Goal: Task Accomplishment & Management: Use online tool/utility

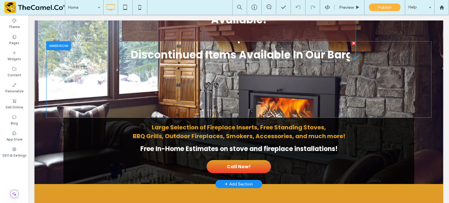
scroll to position [160, 0]
click at [226, 51] on span at bounding box center [239, 50] width 234 height 19
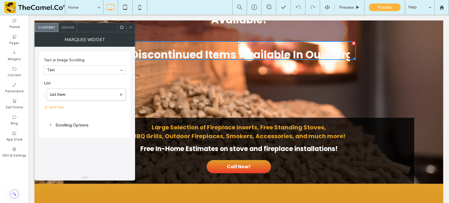
click at [128, 27] on icon at bounding box center [130, 27] width 4 height 4
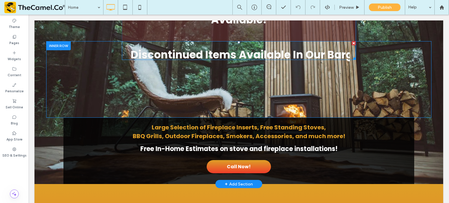
click at [171, 53] on span at bounding box center [239, 50] width 234 height 19
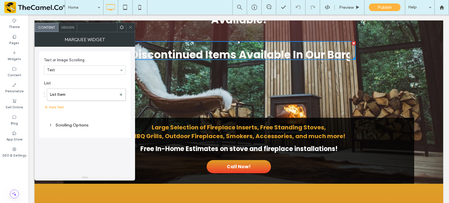
click at [130, 29] on icon at bounding box center [130, 27] width 4 height 4
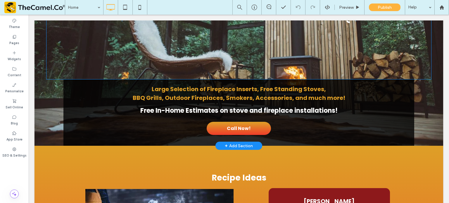
scroll to position [173, 0]
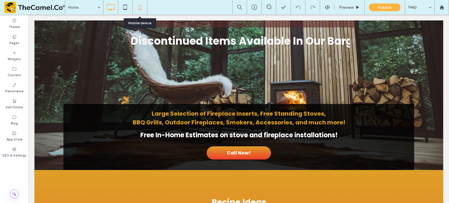
click at [142, 9] on icon at bounding box center [140, 7] width 12 height 12
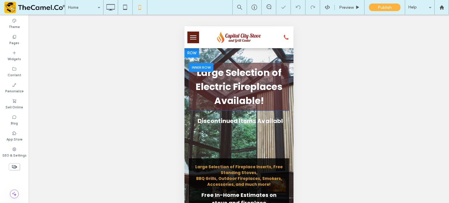
scroll to position [0, 0]
click at [233, 90] on span "Large Selection of Electric Fireplaces Available!" at bounding box center [238, 86] width 87 height 41
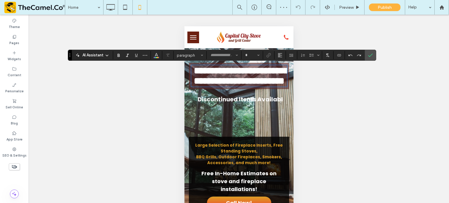
type input "*******"
type input "**"
click at [259, 86] on span "**********" at bounding box center [241, 76] width 94 height 20
click at [376, 54] on div "Unhide? Yes Unhide? Yes" at bounding box center [239, 116] width 421 height 203
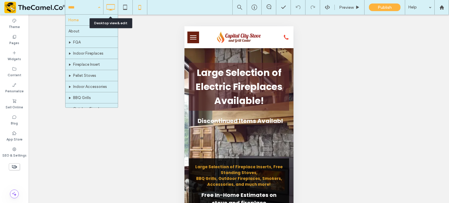
click at [114, 10] on icon at bounding box center [111, 7] width 12 height 12
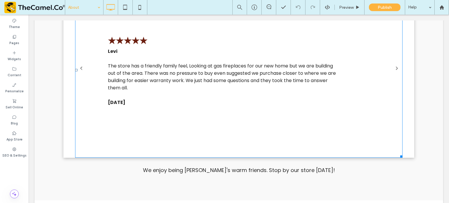
scroll to position [494, 0]
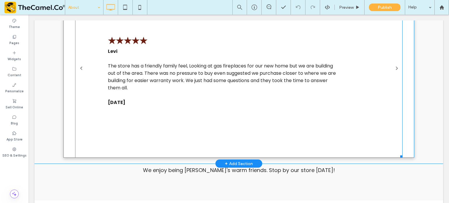
click at [164, 91] on div "★★★★★ Levi The store has a friendly family feel, Looking at gas fireplaces for …" at bounding box center [222, 70] width 229 height 72
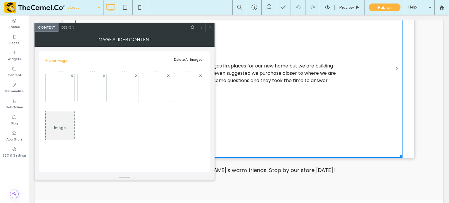
click at [211, 28] on icon at bounding box center [210, 27] width 4 height 4
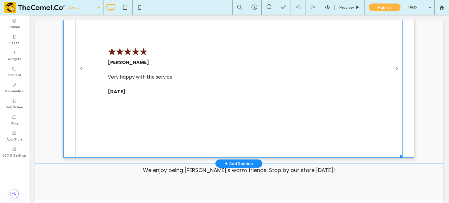
click at [214, 87] on li "★★★★★ [PERSON_NAME] Very happy with the service. [DATE] Button" at bounding box center [239, 69] width 328 height 175
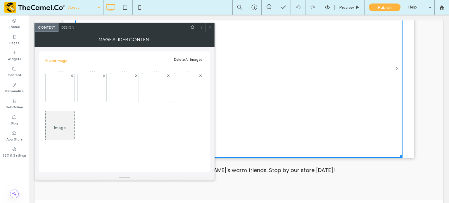
click at [211, 29] on icon at bounding box center [210, 27] width 4 height 4
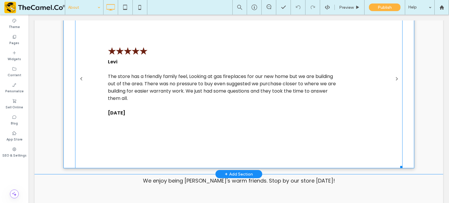
scroll to position [483, 0]
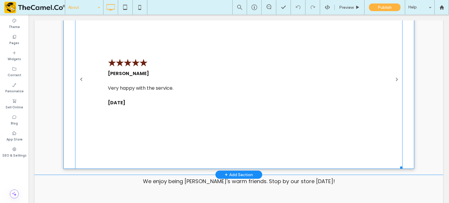
click at [177, 70] on li "★★★★★ [PERSON_NAME] Very happy with the service. [DATE] Button" at bounding box center [239, 81] width 328 height 175
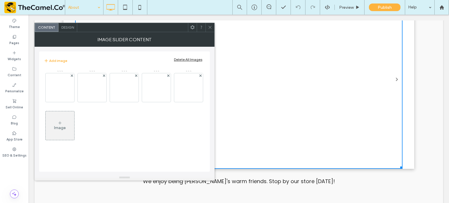
click at [213, 24] on div at bounding box center [210, 27] width 9 height 9
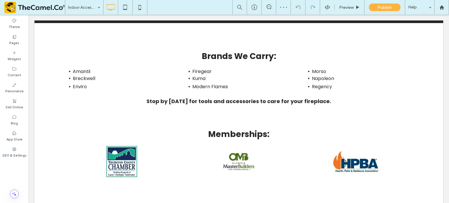
scroll to position [392, 0]
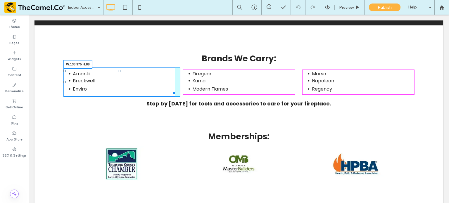
drag, startPoint x: 171, startPoint y: 92, endPoint x: 98, endPoint y: 89, distance: 72.6
click at [98, 89] on div "[PERSON_NAME] Enviro W:133.975 H:88" at bounding box center [119, 82] width 112 height 25
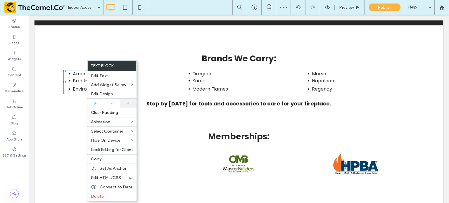
click at [127, 103] on icon at bounding box center [128, 103] width 3 height 3
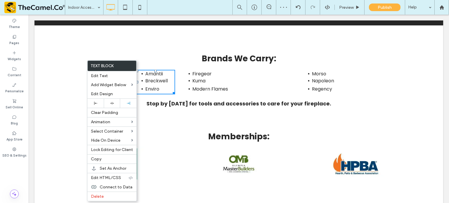
click at [255, 81] on li "Kuma" at bounding box center [243, 81] width 102 height 7
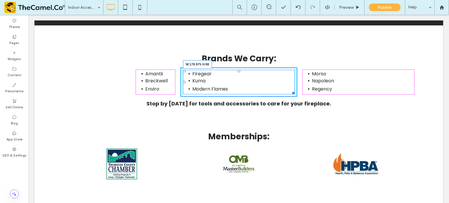
drag, startPoint x: 290, startPoint y: 93, endPoint x: 231, endPoint y: 93, distance: 59.4
click at [290, 93] on div at bounding box center [292, 92] width 4 height 4
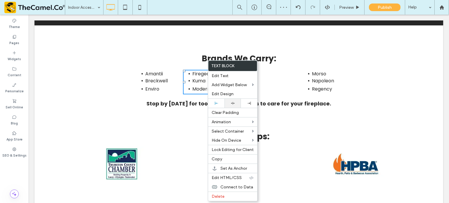
click at [235, 104] on div at bounding box center [233, 103] width 11 height 4
click at [284, 81] on div "Firegear Kuma Modern Flames Click To Paste" at bounding box center [238, 82] width 117 height 29
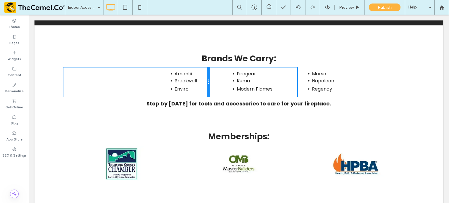
drag, startPoint x: 178, startPoint y: 83, endPoint x: 224, endPoint y: 99, distance: 49.0
click at [196, 84] on div "[PERSON_NAME] Enviro Click To Paste" at bounding box center [136, 82] width 146 height 29
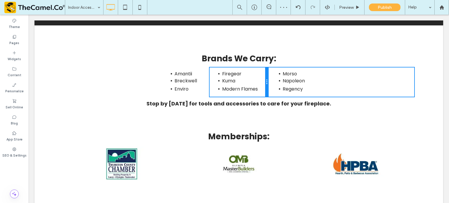
drag, startPoint x: 295, startPoint y: 80, endPoint x: 309, endPoint y: 95, distance: 19.9
click at [280, 81] on div "[PERSON_NAME] Enviro Click To Paste Firegear Kuma Modern Flames Click To Paste …" at bounding box center [238, 82] width 351 height 29
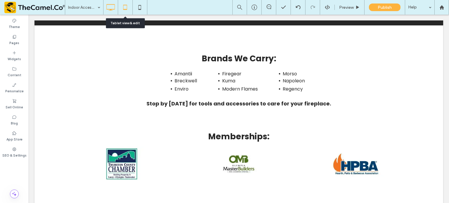
click at [124, 11] on icon at bounding box center [125, 7] width 12 height 12
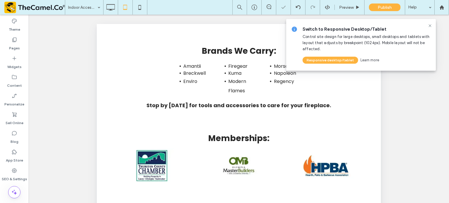
scroll to position [399, 0]
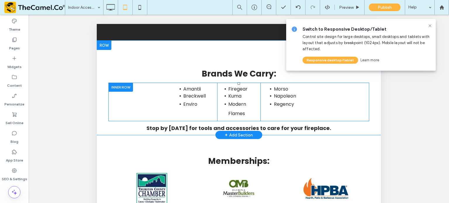
click at [128, 92] on div at bounding box center [121, 87] width 25 height 9
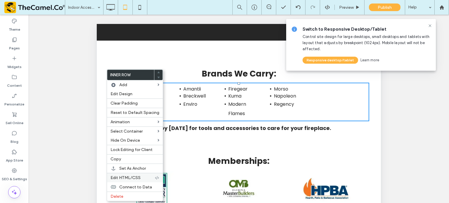
click at [140, 176] on span "Edit HTML/CSS" at bounding box center [126, 177] width 30 height 5
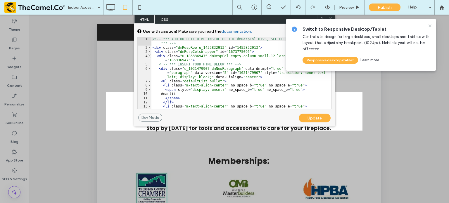
click at [148, 55] on span at bounding box center [149, 56] width 3 height 4
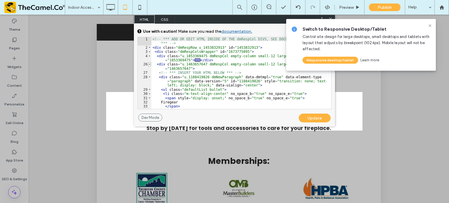
click at [149, 63] on span at bounding box center [149, 64] width 3 height 4
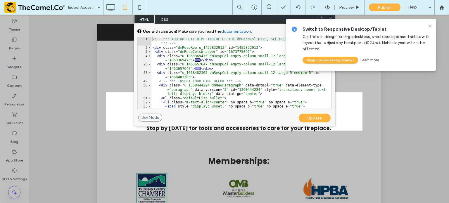
click at [149, 71] on div "48" at bounding box center [145, 75] width 14 height 8
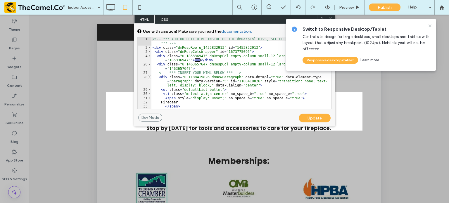
click at [148, 75] on span at bounding box center [149, 77] width 3 height 4
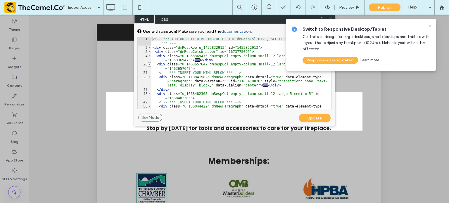
click at [149, 63] on span at bounding box center [149, 64] width 3 height 4
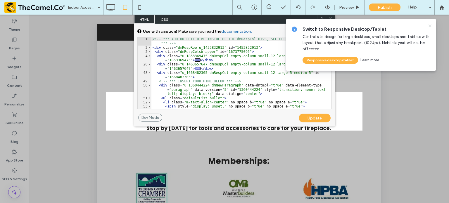
click at [430, 25] on icon at bounding box center [430, 25] width 5 height 5
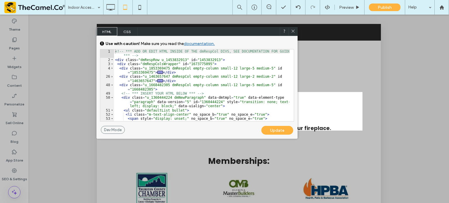
drag, startPoint x: 264, startPoint y: 20, endPoint x: 227, endPoint y: 33, distance: 39.5
click at [227, 33] on div "HTML CSS" at bounding box center [197, 31] width 201 height 9
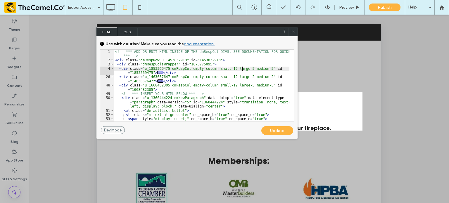
click at [242, 70] on div "<!-- *** ADD OR EDIT HTML INSIDE OF THE dmRespCol DIVS, SEE DOCUMENTATION FOR G…" at bounding box center [201, 92] width 175 height 85
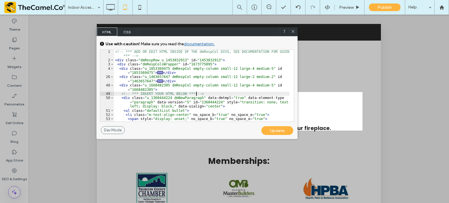
click at [242, 75] on div "<!-- *** ADD OR EDIT HTML INSIDE OF THE dmRespCol DIVS, SEE DOCUMENTATION FOR G…" at bounding box center [201, 92] width 175 height 85
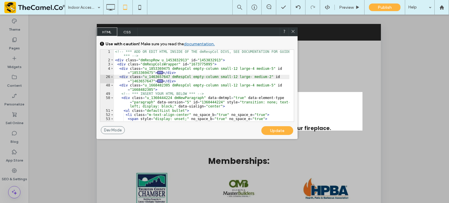
type textarea "**"
click at [279, 129] on div "Update" at bounding box center [277, 130] width 32 height 9
click at [274, 130] on div "Update" at bounding box center [277, 130] width 32 height 9
click at [293, 32] on use at bounding box center [293, 31] width 3 height 3
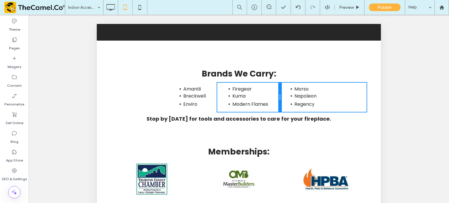
drag, startPoint x: 258, startPoint y: 106, endPoint x: 364, endPoint y: 129, distance: 109.2
click at [270, 105] on div "Firegear Kuma Modern Flames Click To Paste Click To Paste" at bounding box center [249, 97] width 64 height 29
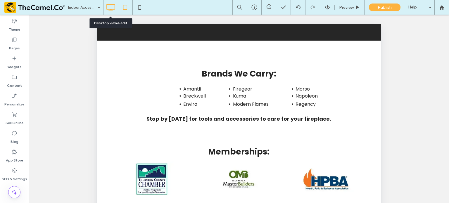
click at [109, 10] on icon at bounding box center [111, 7] width 12 height 12
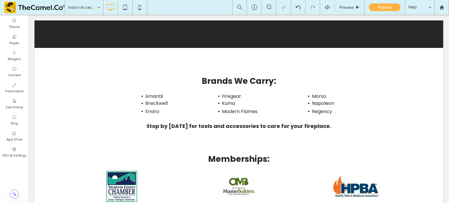
scroll to position [366, 0]
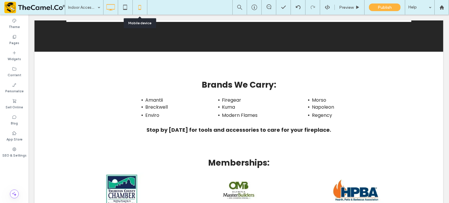
click at [142, 12] on icon at bounding box center [140, 7] width 12 height 12
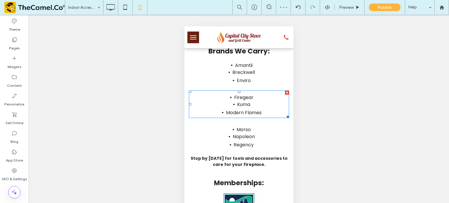
scroll to position [468, 0]
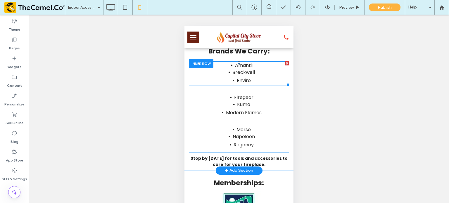
click at [247, 76] on span "Breckwell" at bounding box center [243, 72] width 23 height 7
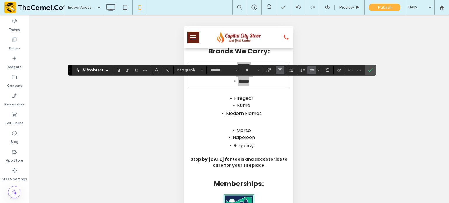
click at [281, 70] on use "Alignment" at bounding box center [280, 70] width 4 height 4
click at [287, 81] on div "ui.textEditor.alignment.left" at bounding box center [286, 79] width 8 height 5
click at [368, 68] on icon "Confirm" at bounding box center [370, 70] width 5 height 5
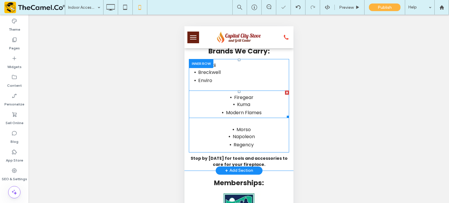
click at [255, 108] on li "Kuma" at bounding box center [243, 104] width 91 height 7
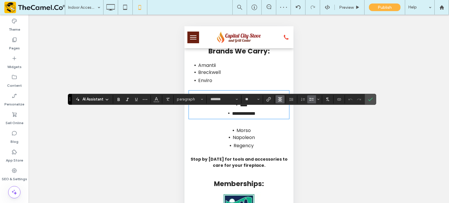
click at [279, 99] on use "Alignment" at bounding box center [280, 99] width 4 height 4
click at [284, 112] on label "ui.textEditor.alignment.left" at bounding box center [286, 109] width 20 height 8
click at [366, 98] on label "Confirm" at bounding box center [370, 99] width 9 height 11
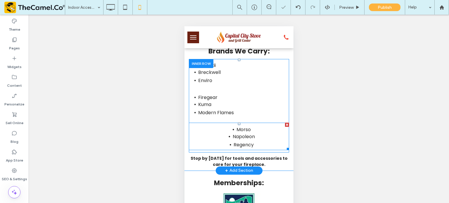
click at [260, 140] on li "Napoleon" at bounding box center [243, 136] width 91 height 7
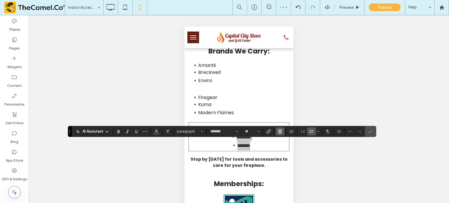
click at [281, 130] on use "Alignment" at bounding box center [280, 132] width 4 height 4
click at [283, 94] on icon "ui.textEditor.alignment.left" at bounding box center [284, 96] width 5 height 5
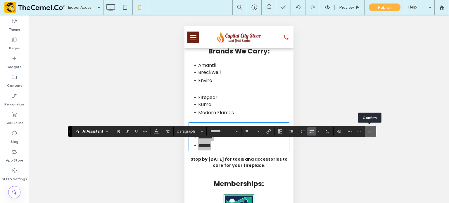
click at [369, 133] on icon "Confirm" at bounding box center [370, 131] width 5 height 5
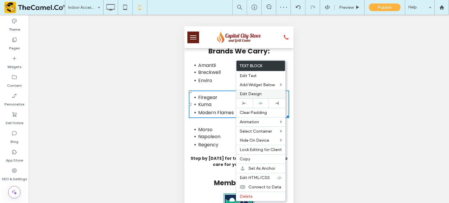
click at [250, 92] on span "Edit Design" at bounding box center [251, 94] width 22 height 5
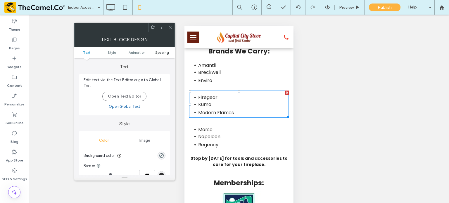
click at [159, 51] on span "Spacing" at bounding box center [162, 52] width 14 height 4
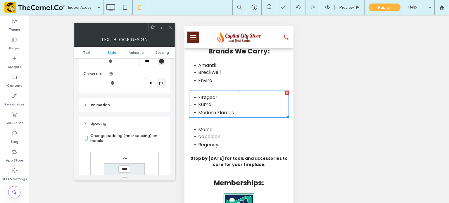
scroll to position [167, 0]
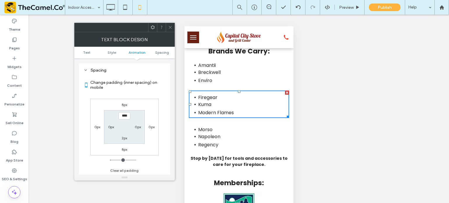
click at [123, 103] on label "8px" at bounding box center [125, 105] width 6 height 4
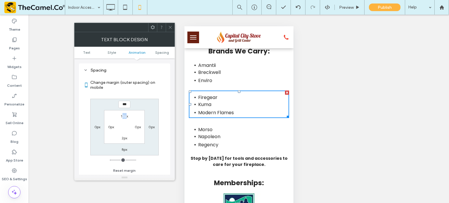
drag, startPoint x: 123, startPoint y: 112, endPoint x: 126, endPoint y: 118, distance: 6.6
click at [126, 118] on section "12px 0px 2px 0px" at bounding box center [124, 127] width 41 height 34
click at [126, 118] on label "12px" at bounding box center [124, 116] width 7 height 4
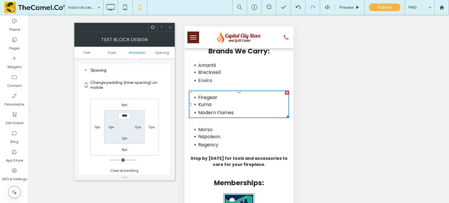
type input "**"
type input "*"
type input "***"
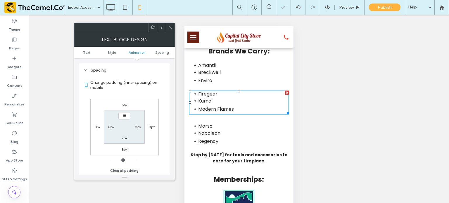
click at [123, 105] on label "8px" at bounding box center [125, 105] width 6 height 4
type input "*"
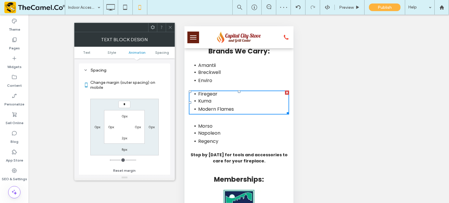
type input "*"
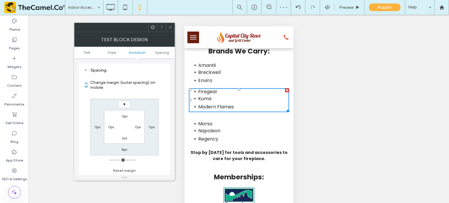
type input "*"
type input "***"
click at [171, 28] on icon at bounding box center [170, 27] width 4 height 4
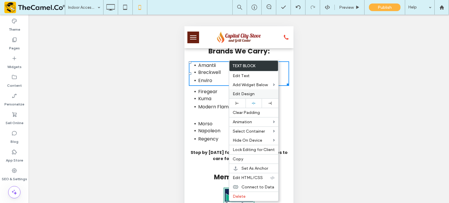
click at [237, 94] on span "Edit Design" at bounding box center [244, 94] width 22 height 5
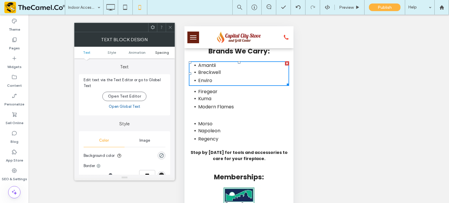
click at [158, 51] on span "Spacing" at bounding box center [162, 52] width 14 height 4
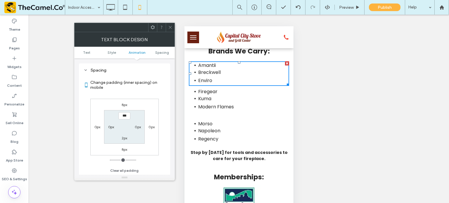
click at [124, 140] on div "2px" at bounding box center [125, 138] width 6 height 6
click at [126, 148] on label "8px" at bounding box center [125, 149] width 6 height 4
type input "*"
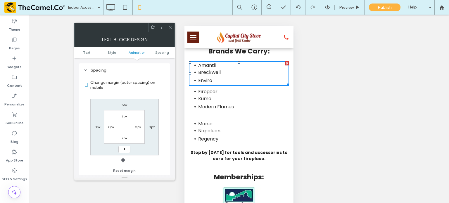
type input "*"
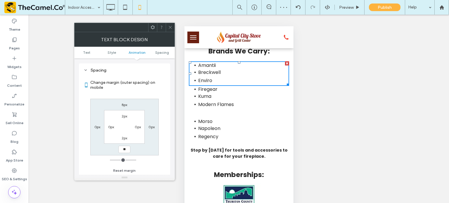
type input "**"
click at [171, 28] on icon at bounding box center [170, 27] width 4 height 4
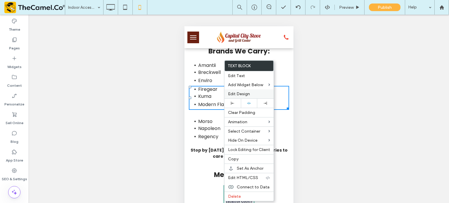
click at [238, 90] on div "Edit Design" at bounding box center [249, 94] width 49 height 9
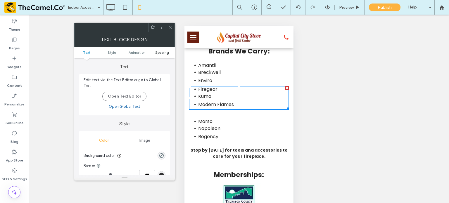
click at [162, 53] on span "Spacing" at bounding box center [162, 52] width 14 height 4
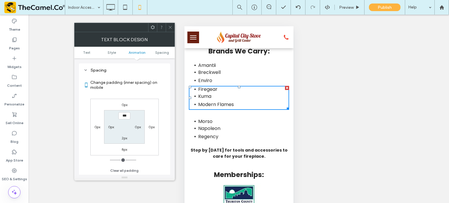
click at [124, 149] on label "8px" at bounding box center [125, 149] width 6 height 4
type input "*"
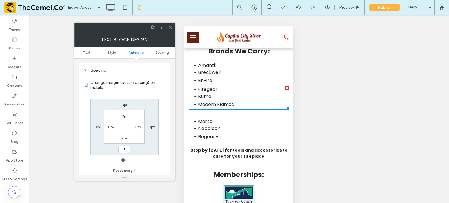
type input "*"
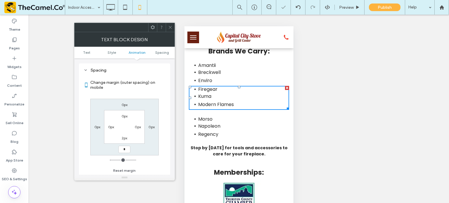
type input "*"
type input "***"
click at [171, 28] on use at bounding box center [170, 27] width 3 height 3
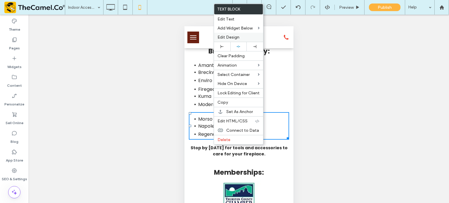
click at [232, 34] on div "Edit Design" at bounding box center [238, 37] width 49 height 9
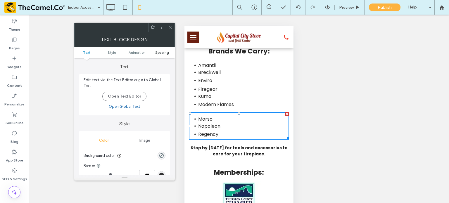
click at [159, 53] on span "Spacing" at bounding box center [162, 52] width 14 height 4
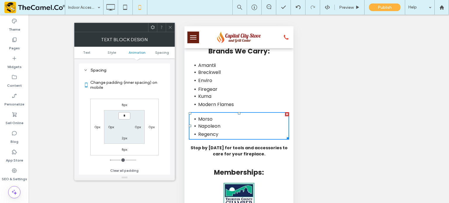
type input "***"
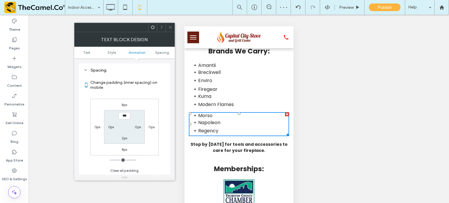
click at [123, 104] on label "8px" at bounding box center [125, 105] width 6 height 4
type input "*"
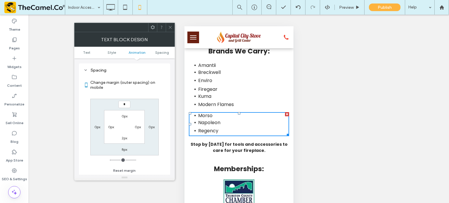
type input "***"
type input "*"
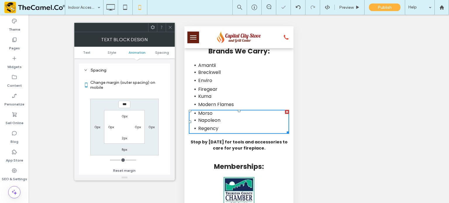
click at [171, 29] on icon at bounding box center [170, 27] width 4 height 4
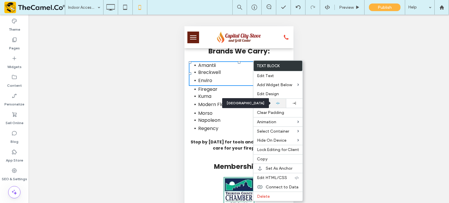
click at [277, 104] on icon at bounding box center [278, 103] width 4 height 4
drag, startPoint x: 233, startPoint y: 88, endPoint x: 439, endPoint y: 122, distance: 208.6
click at [233, 76] on li "Breckwell" at bounding box center [243, 72] width 87 height 7
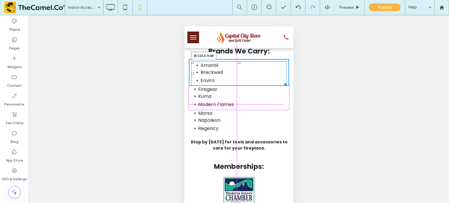
drag, startPoint x: 282, startPoint y: 104, endPoint x: 436, endPoint y: 129, distance: 155.8
click at [282, 86] on div at bounding box center [284, 84] width 4 height 4
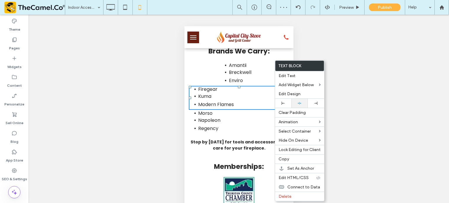
click at [300, 99] on div at bounding box center [300, 103] width 16 height 9
click at [254, 109] on li "Modern Flames" at bounding box center [243, 104] width 87 height 9
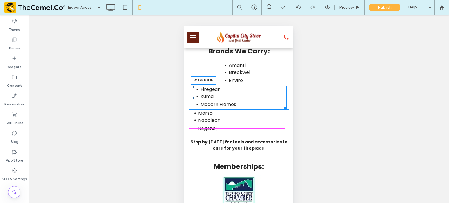
drag, startPoint x: 283, startPoint y: 128, endPoint x: 261, endPoint y: 124, distance: 22.6
click at [261, 110] on div "Firegear Kuma Modern Flames W:175.6 H:84" at bounding box center [239, 98] width 96 height 24
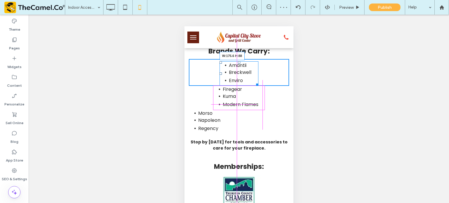
drag, startPoint x: 254, startPoint y: 102, endPoint x: 259, endPoint y: 102, distance: 4.7
click at [258, 86] on div at bounding box center [256, 84] width 4 height 4
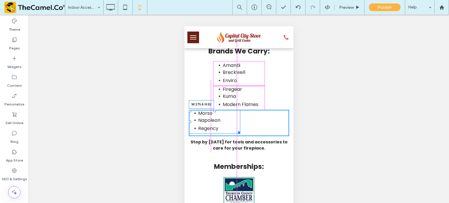
drag, startPoint x: 283, startPoint y: 151, endPoint x: 262, endPoint y: 152, distance: 20.8
click at [240, 134] on div at bounding box center [238, 132] width 4 height 4
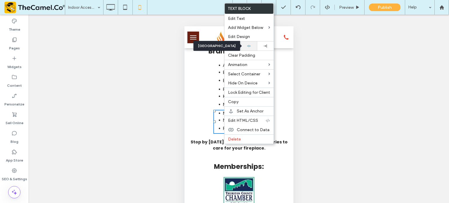
click at [249, 46] on icon at bounding box center [249, 46] width 4 height 4
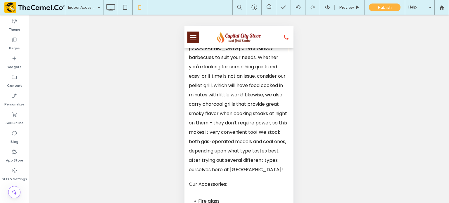
scroll to position [0, 0]
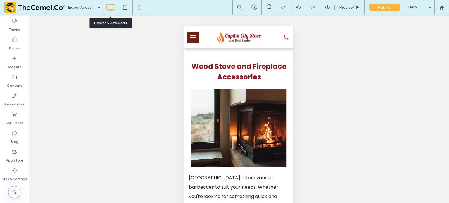
click at [108, 9] on use at bounding box center [110, 7] width 8 height 6
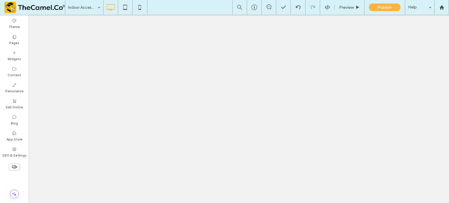
click at [83, 2] on div "Indoor Accessories Preview Publish Help Site Comments Team & Clients Automate n…" at bounding box center [224, 101] width 449 height 203
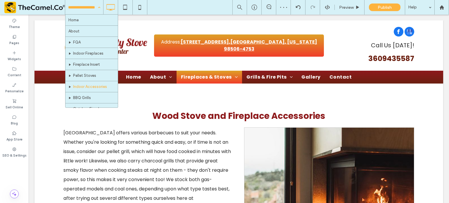
scroll to position [54, 0]
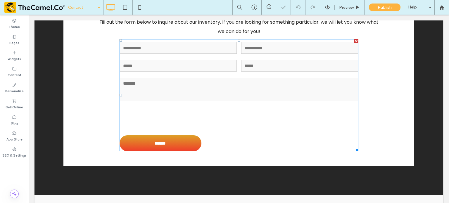
scroll to position [171, 0]
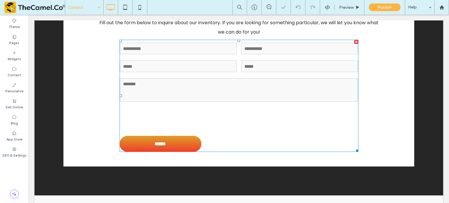
click at [260, 123] on div at bounding box center [239, 118] width 243 height 27
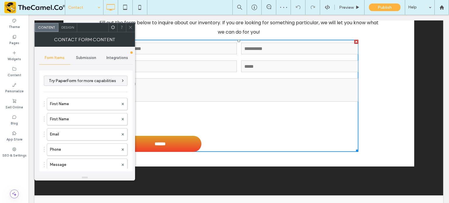
type input "******"
type input "**********"
click at [89, 56] on span "Submission" at bounding box center [86, 58] width 20 height 5
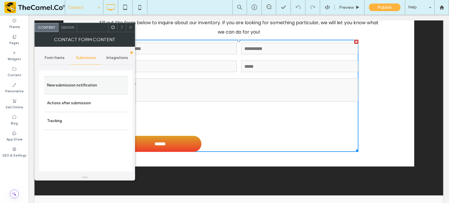
click at [75, 86] on label "New submission notification" at bounding box center [86, 86] width 78 height 12
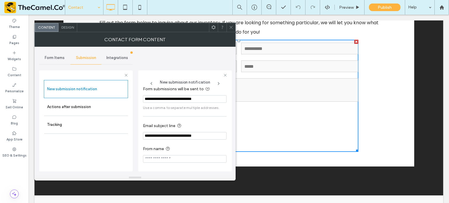
scroll to position [30, 0]
click at [232, 27] on icon at bounding box center [231, 27] width 4 height 4
